Goal: Find specific page/section: Find specific page/section

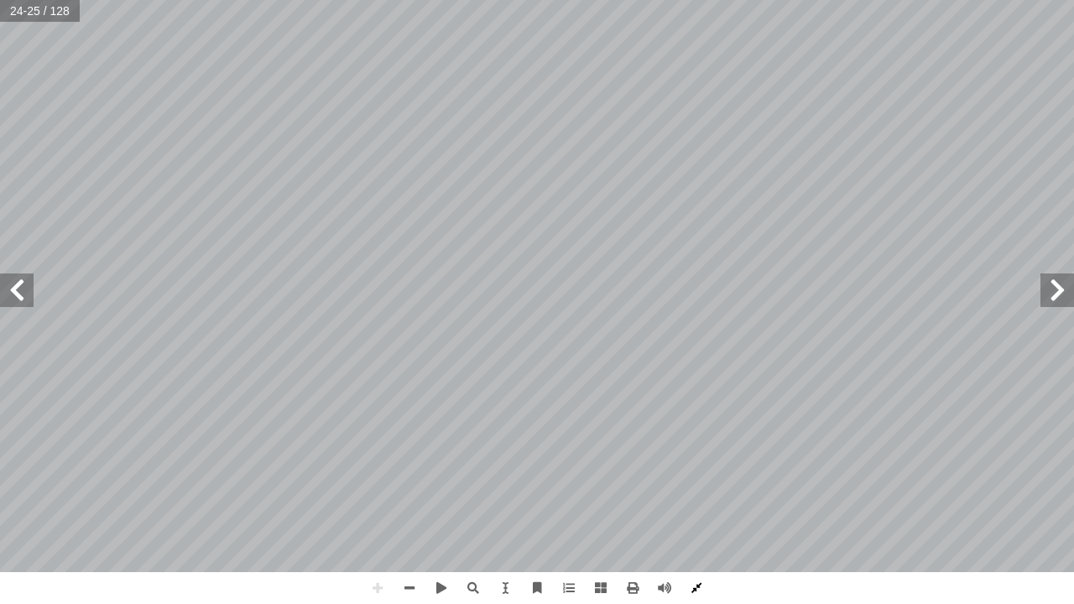
click at [701, 586] on span at bounding box center [697, 588] width 32 height 32
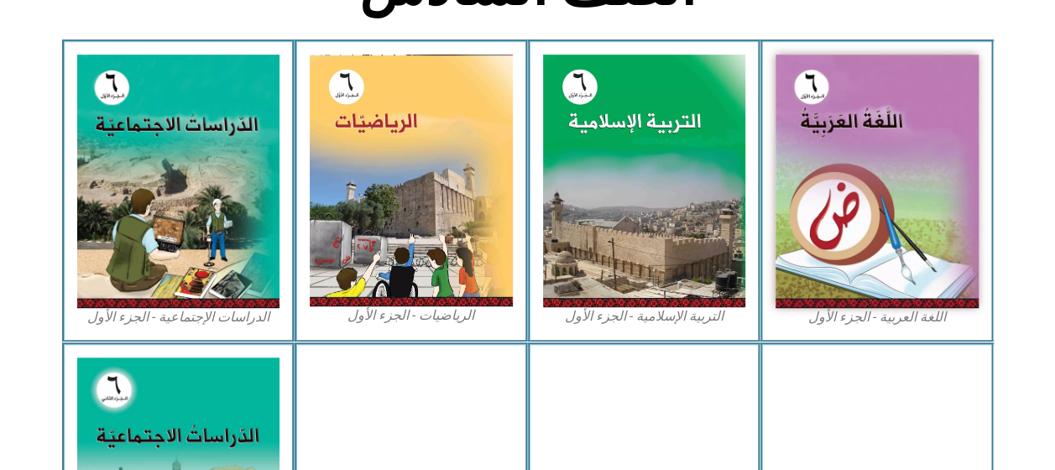
scroll to position [447, 0]
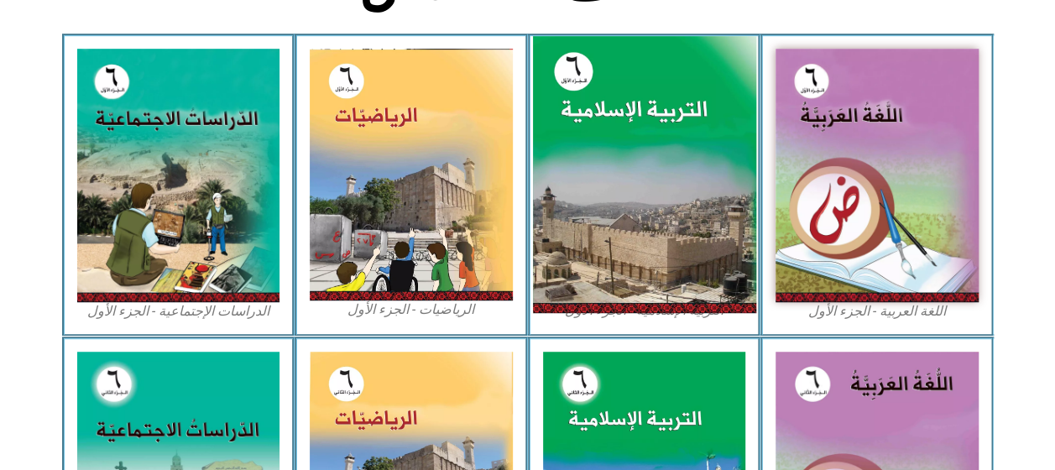
click at [656, 206] on img at bounding box center [643, 175] width 223 height 278
